Goal: Transaction & Acquisition: Purchase product/service

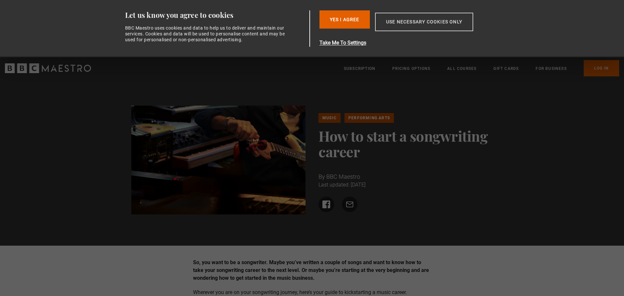
click at [414, 25] on button "Use necessary cookies only" at bounding box center [424, 22] width 98 height 19
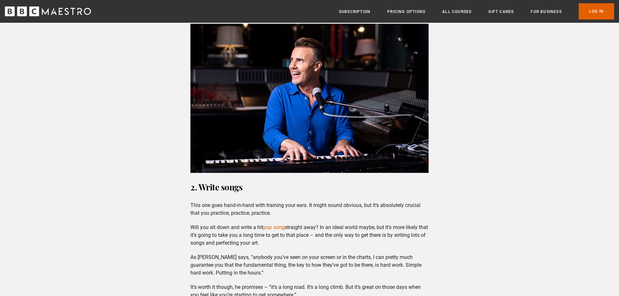
scroll to position [1105, 0]
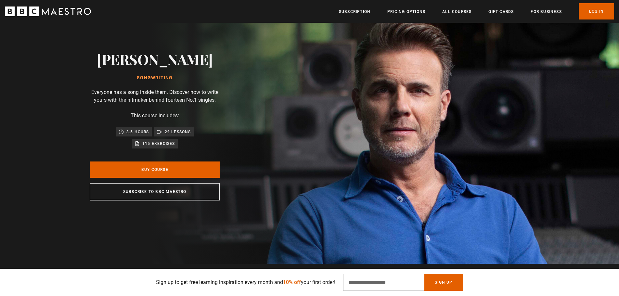
scroll to position [32, 0]
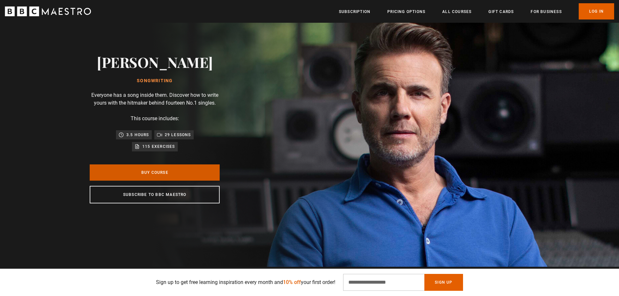
click at [185, 177] on link "Buy Course" at bounding box center [155, 172] width 130 height 16
